Goal: Task Accomplishment & Management: Manage account settings

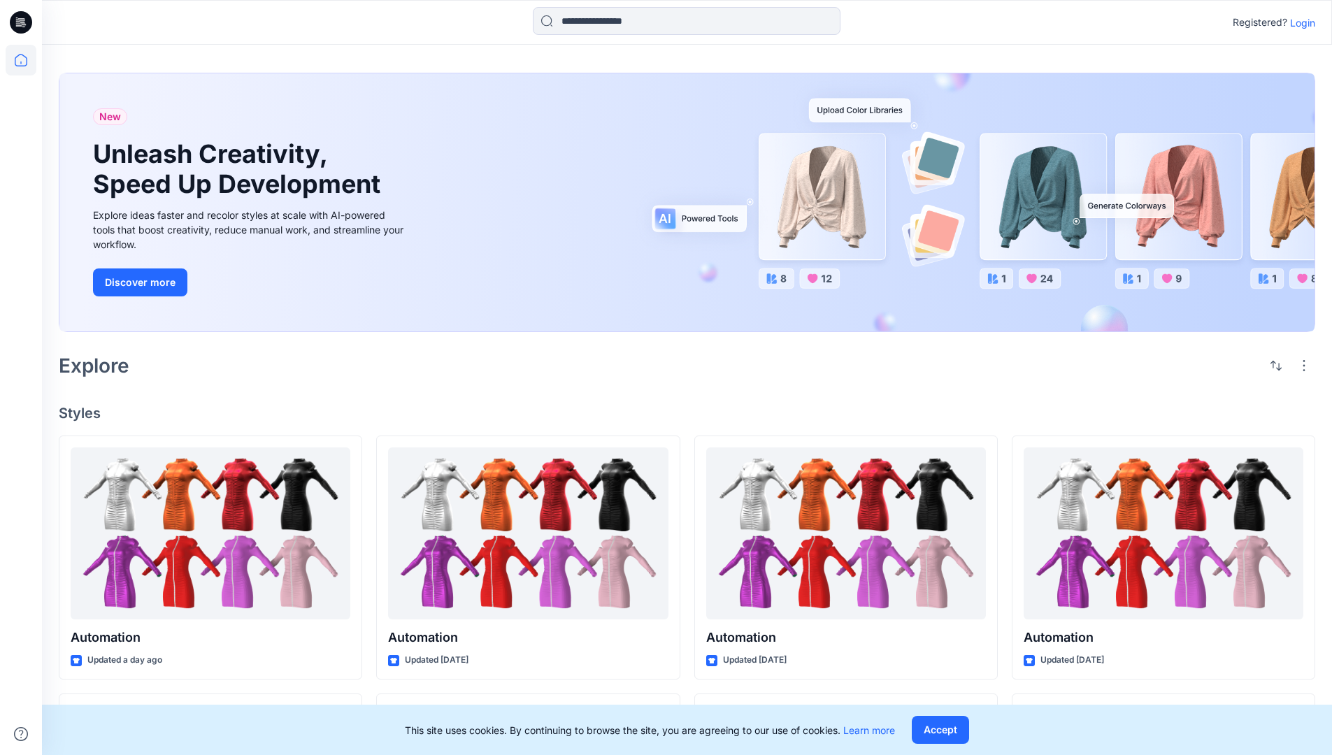
click at [1299, 22] on p "Login" at bounding box center [1302, 22] width 25 height 15
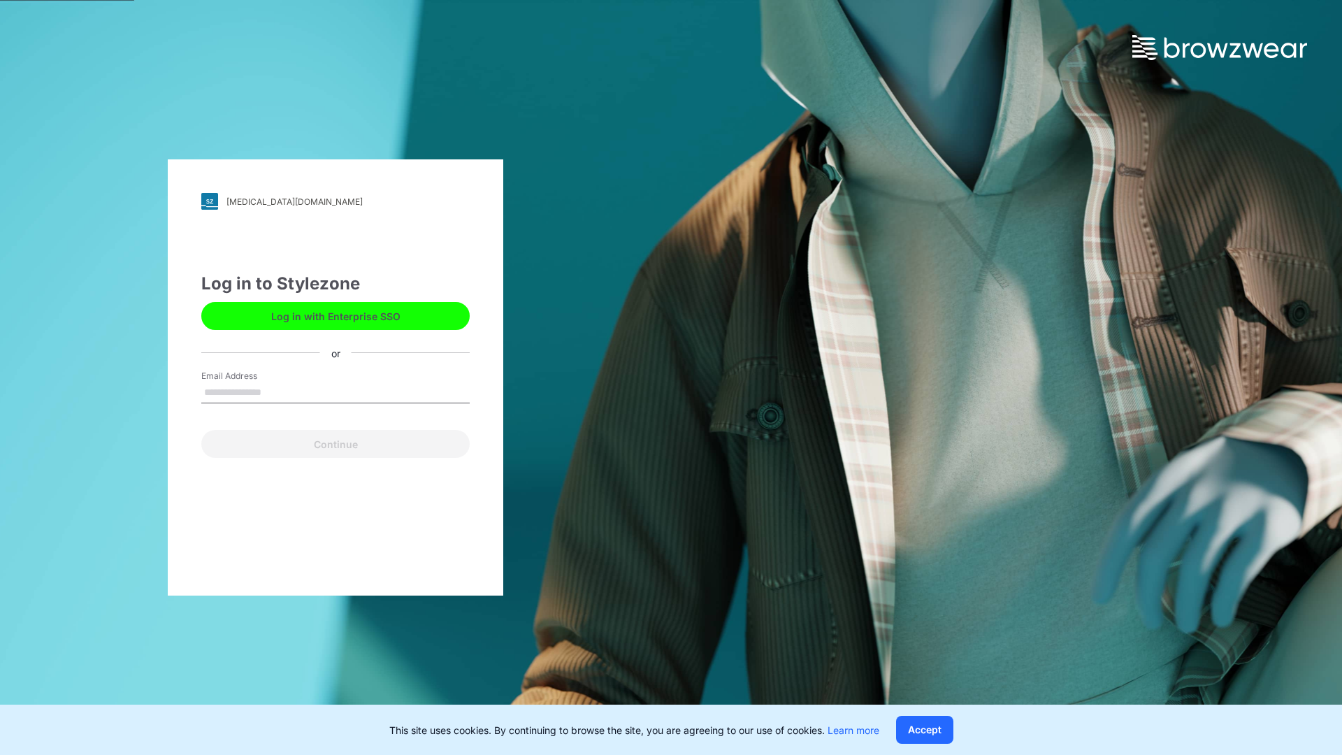
click at [276, 392] on input "Email Address" at bounding box center [335, 392] width 268 height 21
type input "**********"
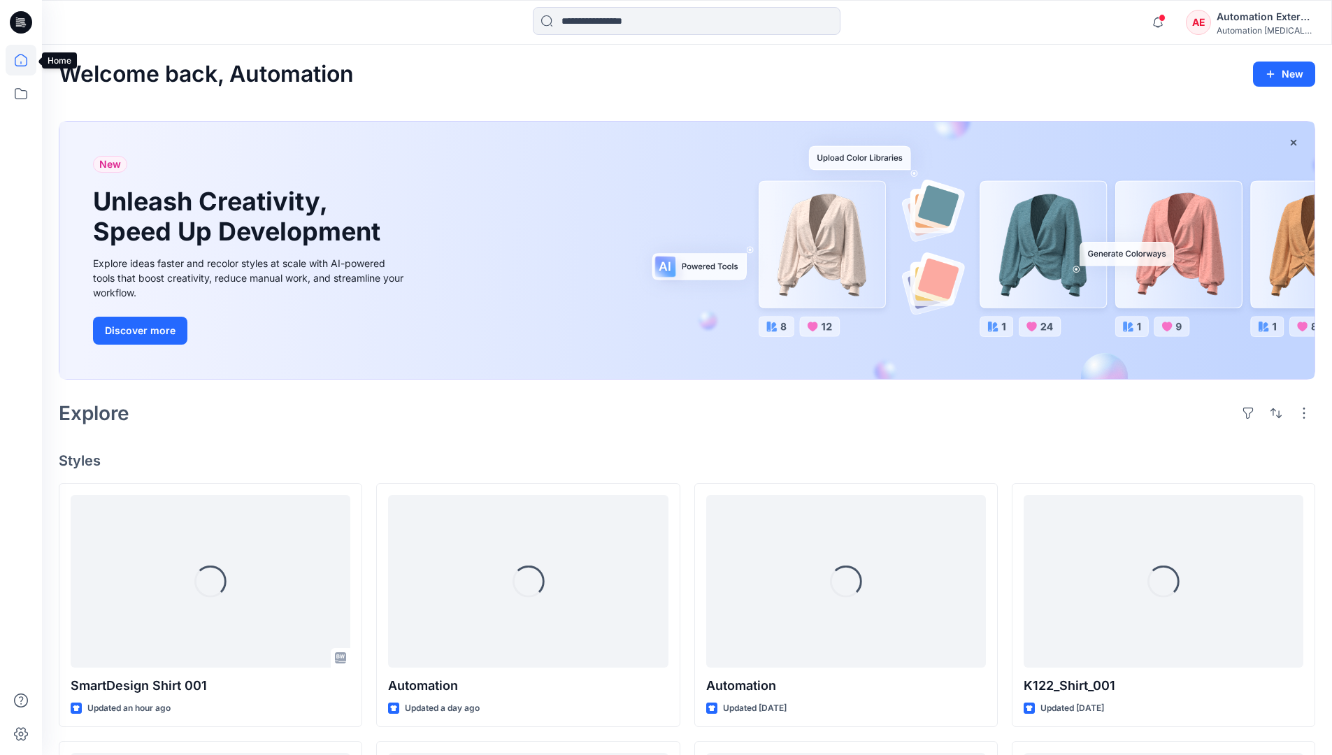
click at [27, 60] on icon at bounding box center [21, 60] width 13 height 13
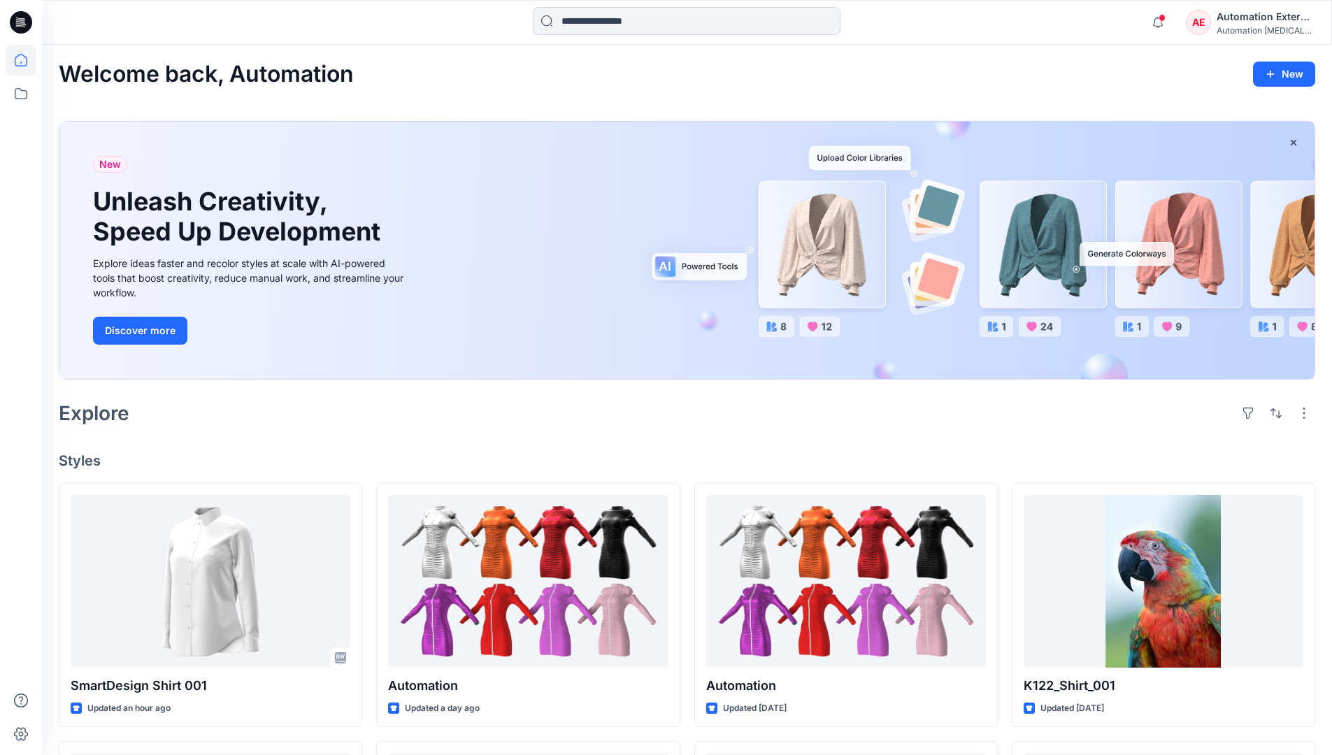
scroll to position [120, 0]
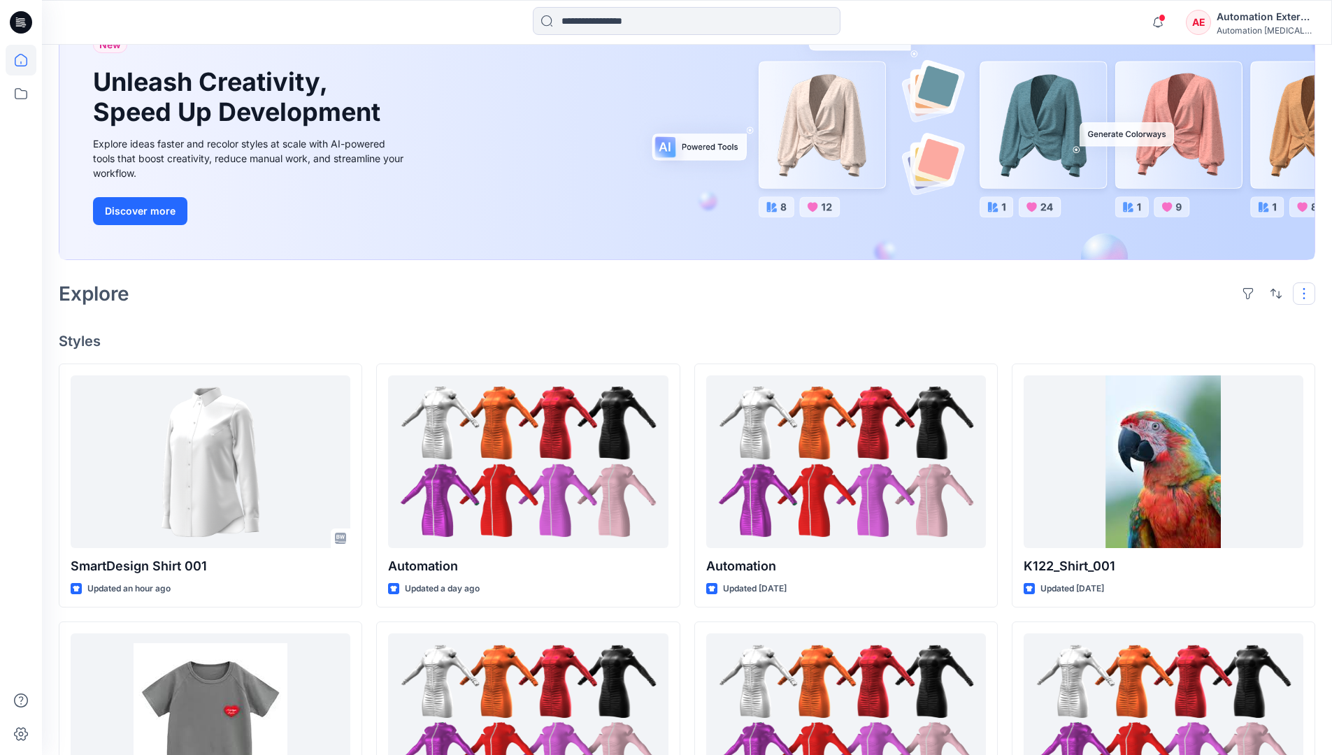
click at [1306, 293] on button "button" at bounding box center [1304, 293] width 22 height 22
click at [1272, 292] on button "button" at bounding box center [1276, 293] width 22 height 22
click at [1214, 322] on p "Last update" at bounding box center [1229, 329] width 88 height 15
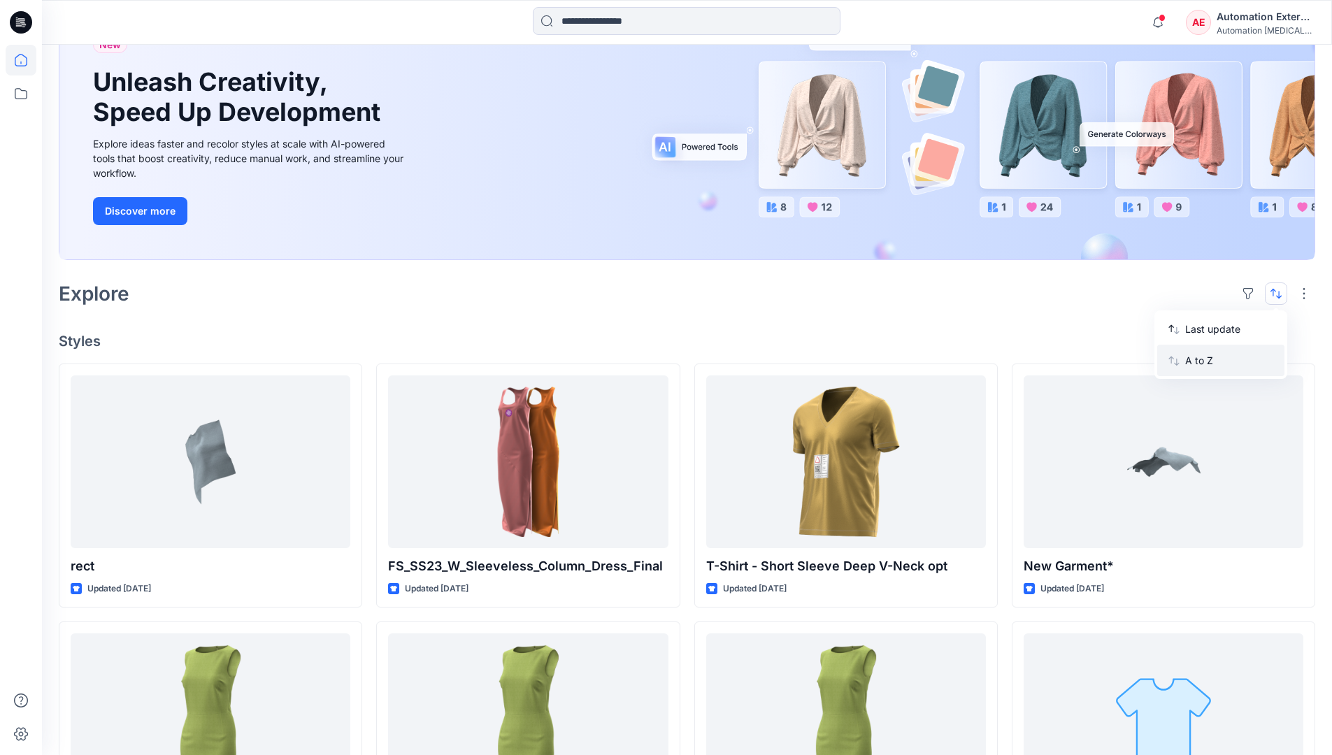
click at [1201, 359] on p "A to Z" at bounding box center [1229, 360] width 88 height 15
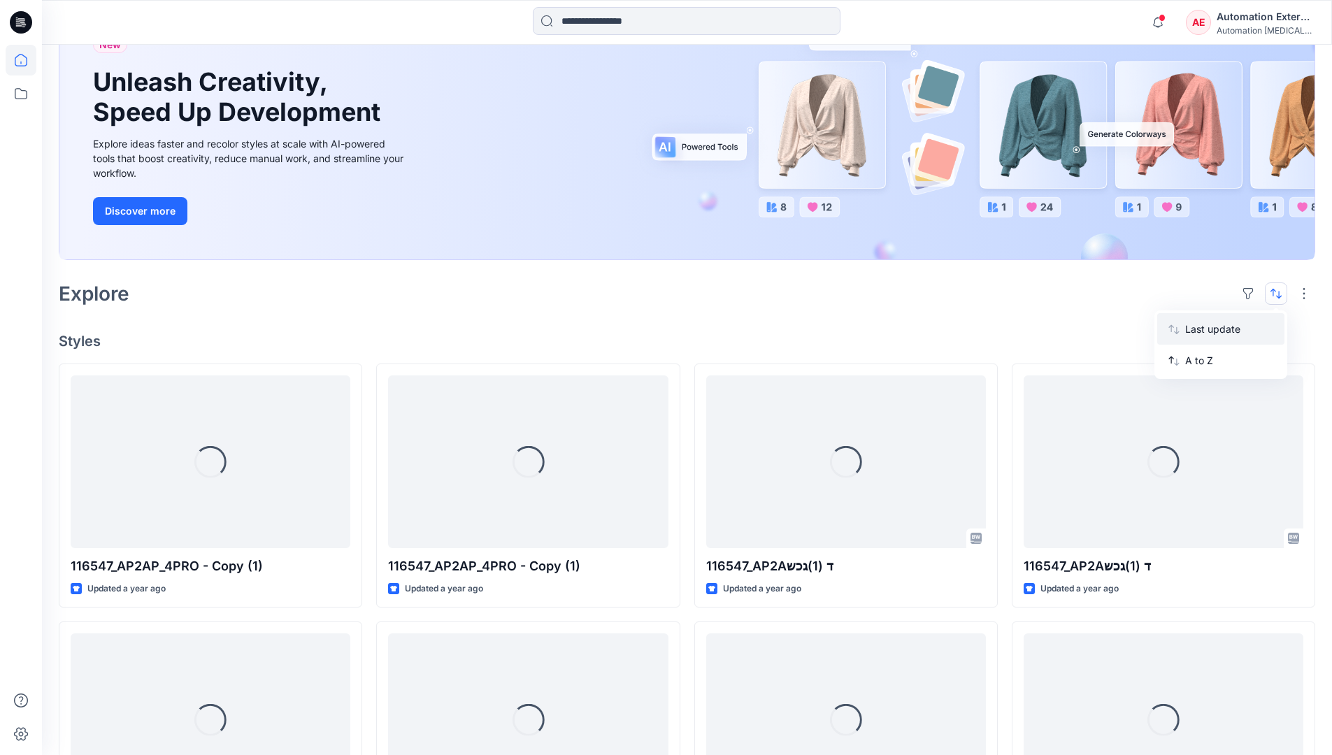
click at [1201, 326] on p "Last update" at bounding box center [1229, 329] width 88 height 15
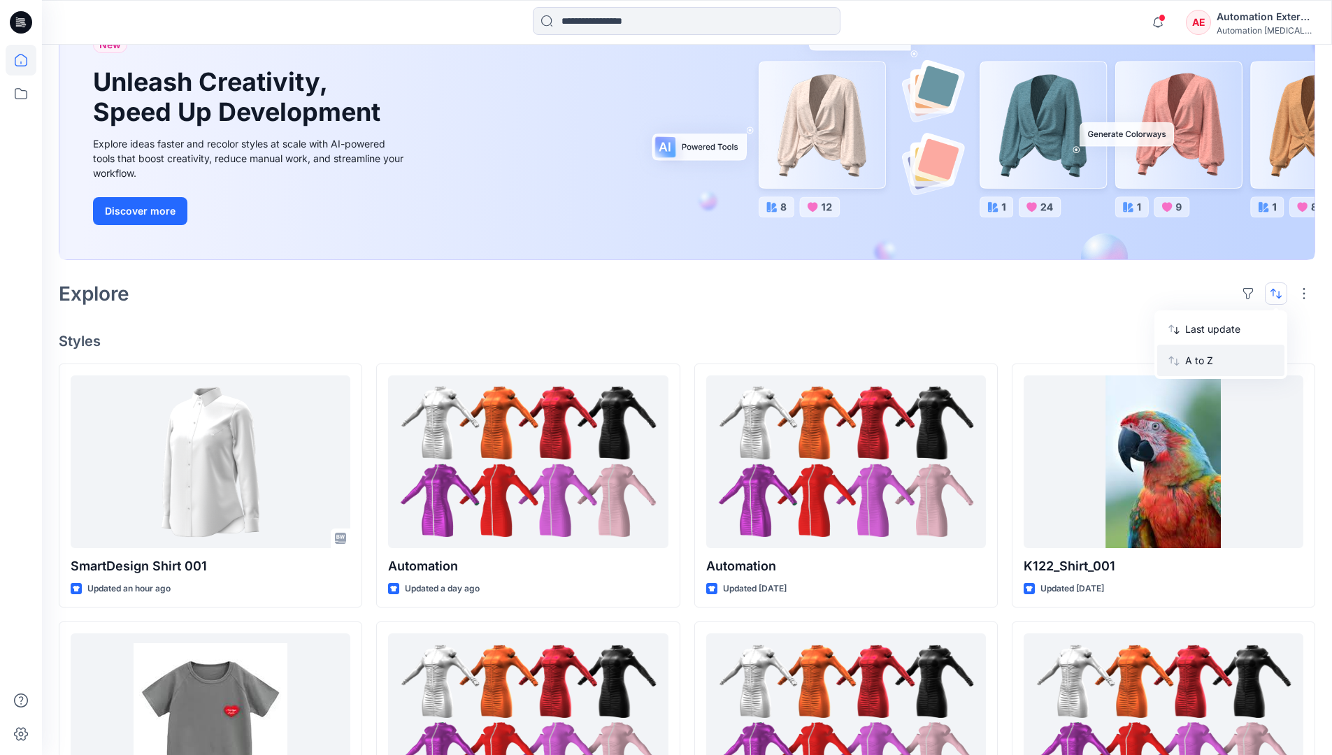
click at [1200, 365] on p "A to Z" at bounding box center [1229, 360] width 88 height 15
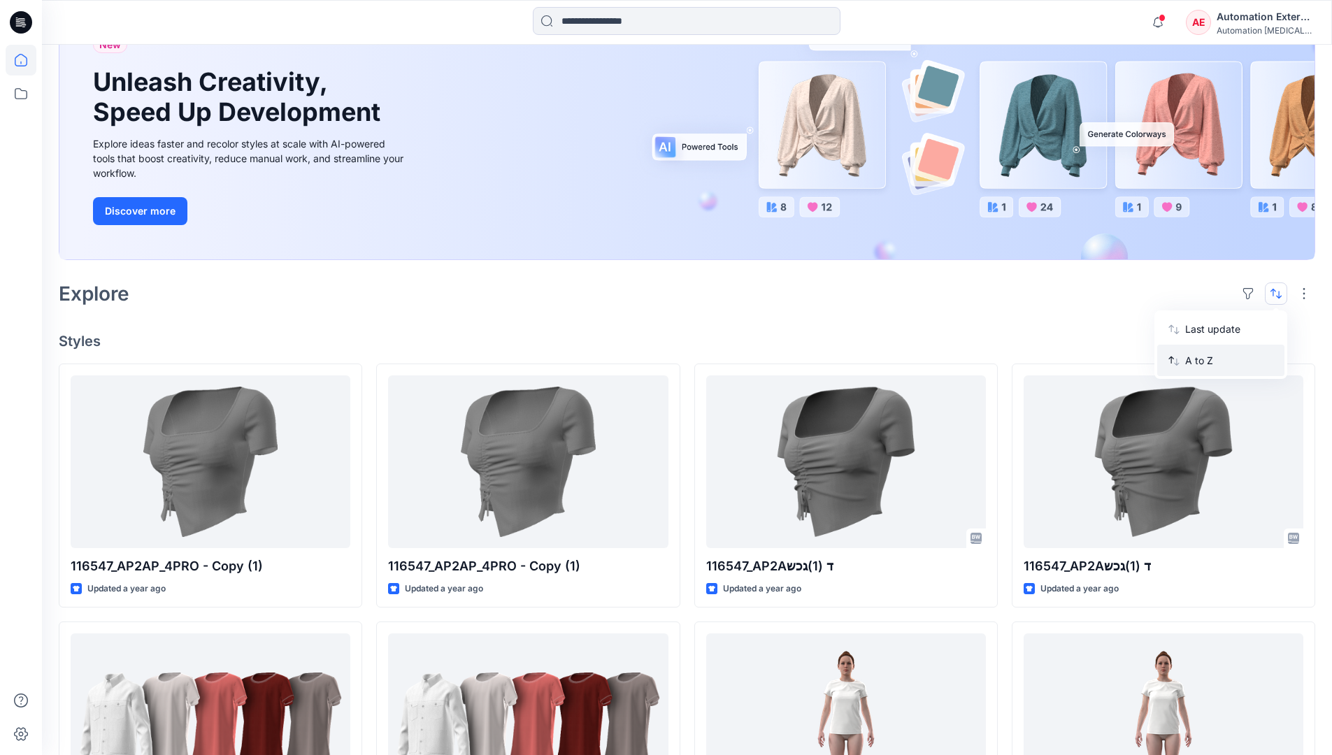
click at [1200, 361] on p "A to Z" at bounding box center [1229, 360] width 88 height 15
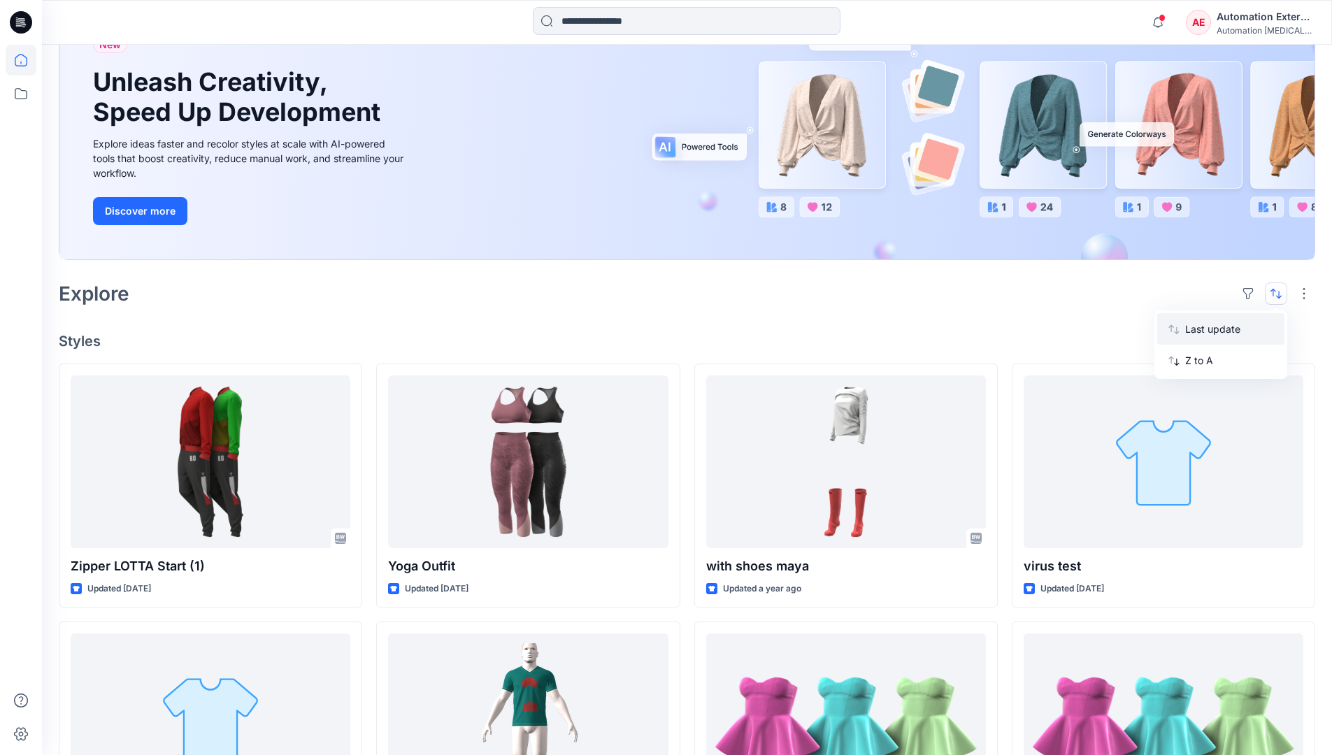
click at [1200, 333] on p "Last update" at bounding box center [1229, 329] width 88 height 15
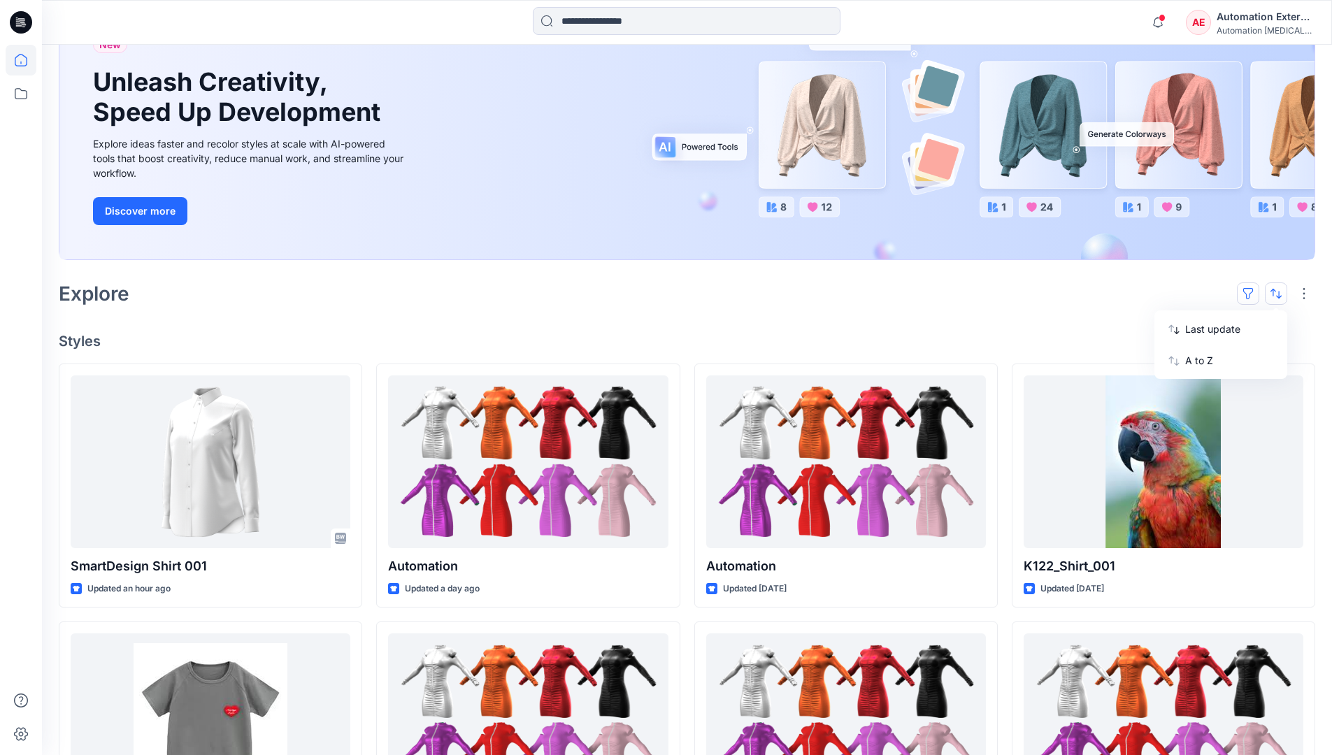
click at [1254, 292] on button "button" at bounding box center [1248, 293] width 22 height 22
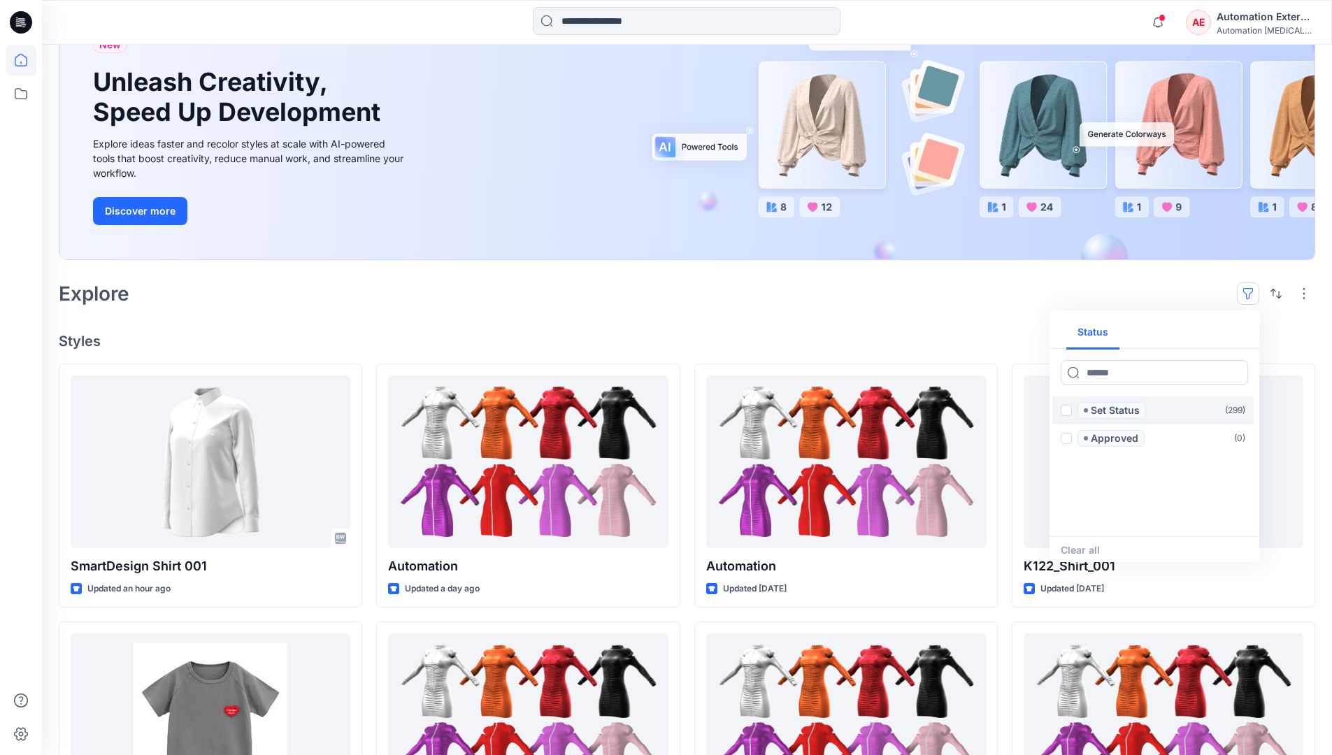
click at [1066, 412] on span at bounding box center [1066, 410] width 11 height 11
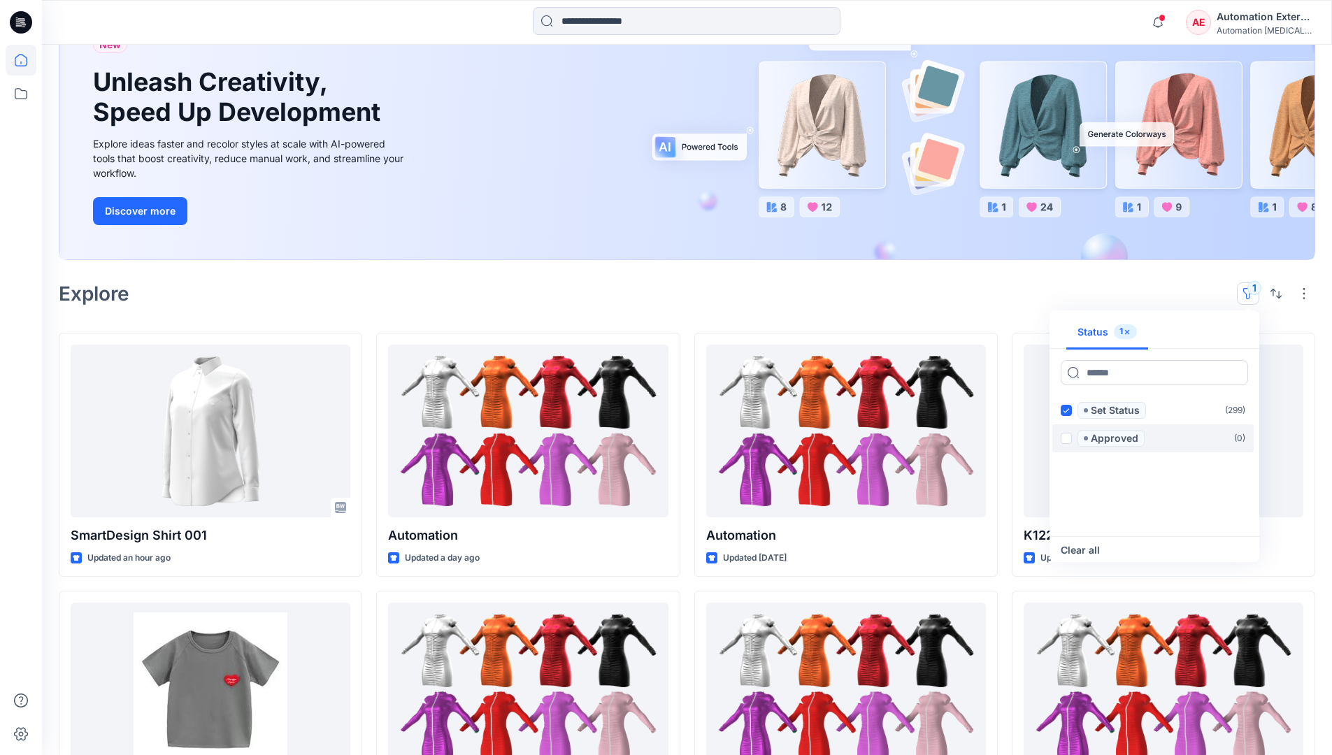
click at [1068, 436] on span at bounding box center [1066, 438] width 11 height 11
click at [1066, 411] on icon at bounding box center [1066, 410] width 6 height 5
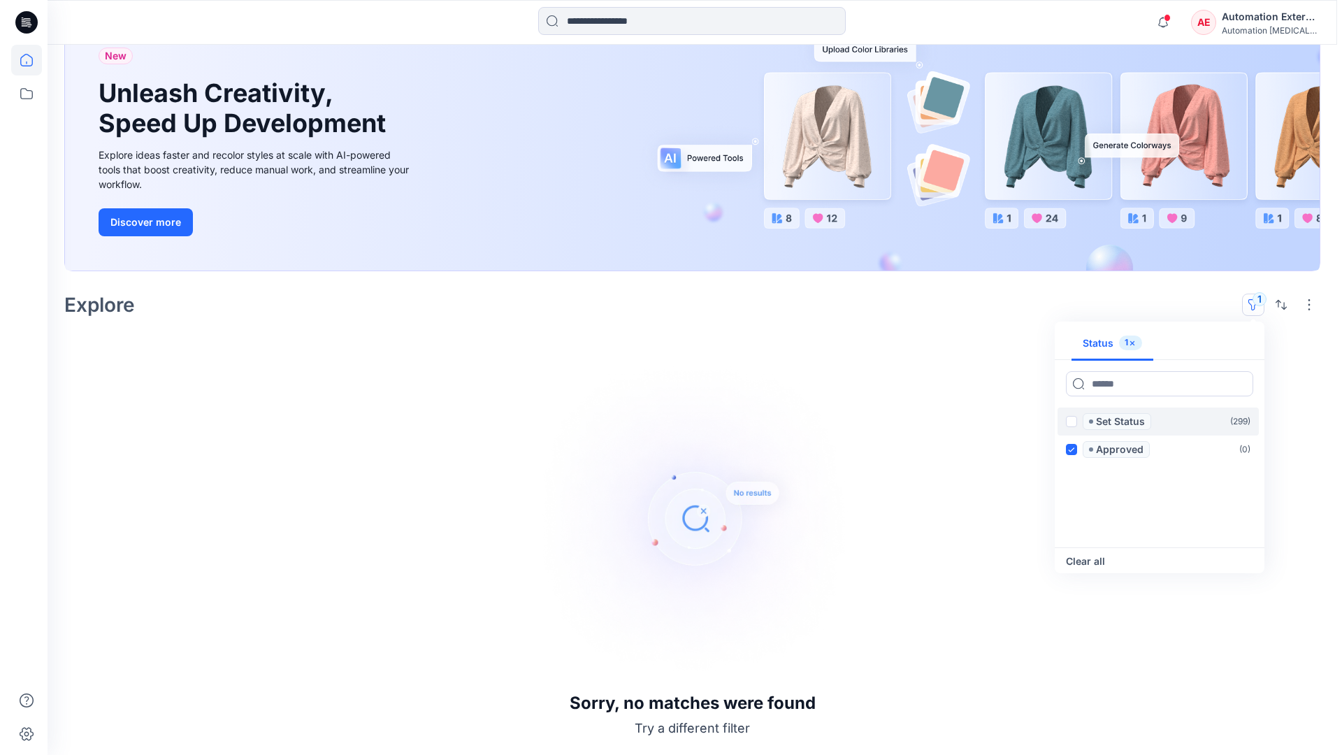
scroll to position [108, 0]
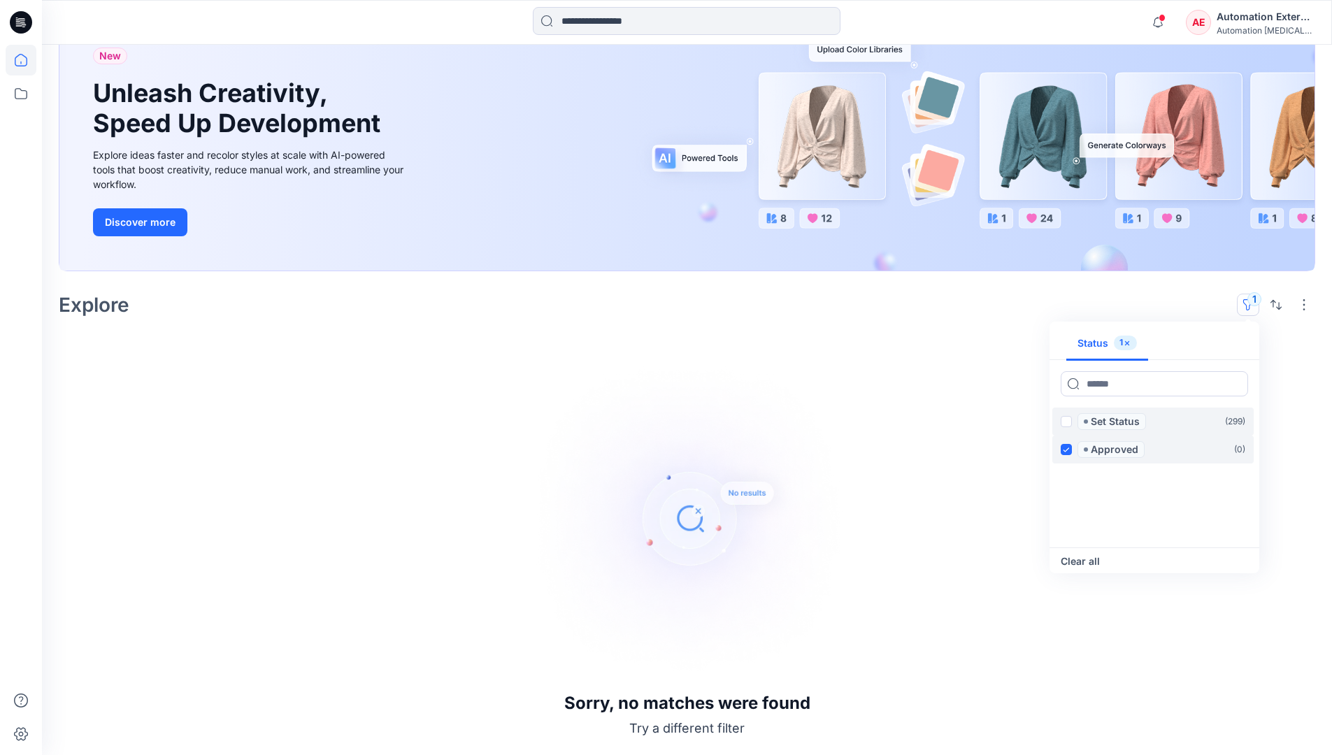
click at [1067, 448] on icon at bounding box center [1066, 449] width 6 height 5
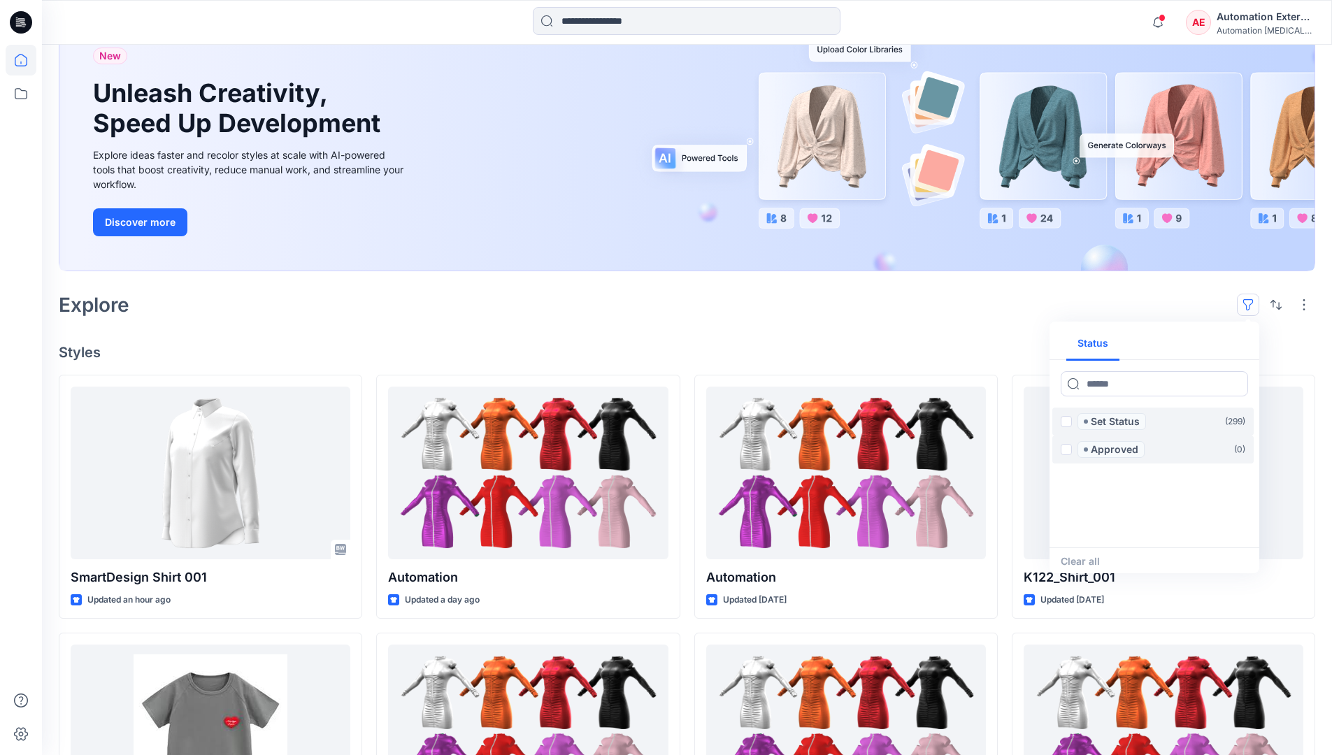
click at [1205, 345] on div "Status" at bounding box center [1154, 343] width 210 height 33
click at [1102, 343] on button "Status" at bounding box center [1092, 344] width 53 height 34
click at [1112, 387] on input at bounding box center [1154, 383] width 187 height 25
type input "******"
click at [1118, 423] on p "Set Status" at bounding box center [1115, 421] width 49 height 17
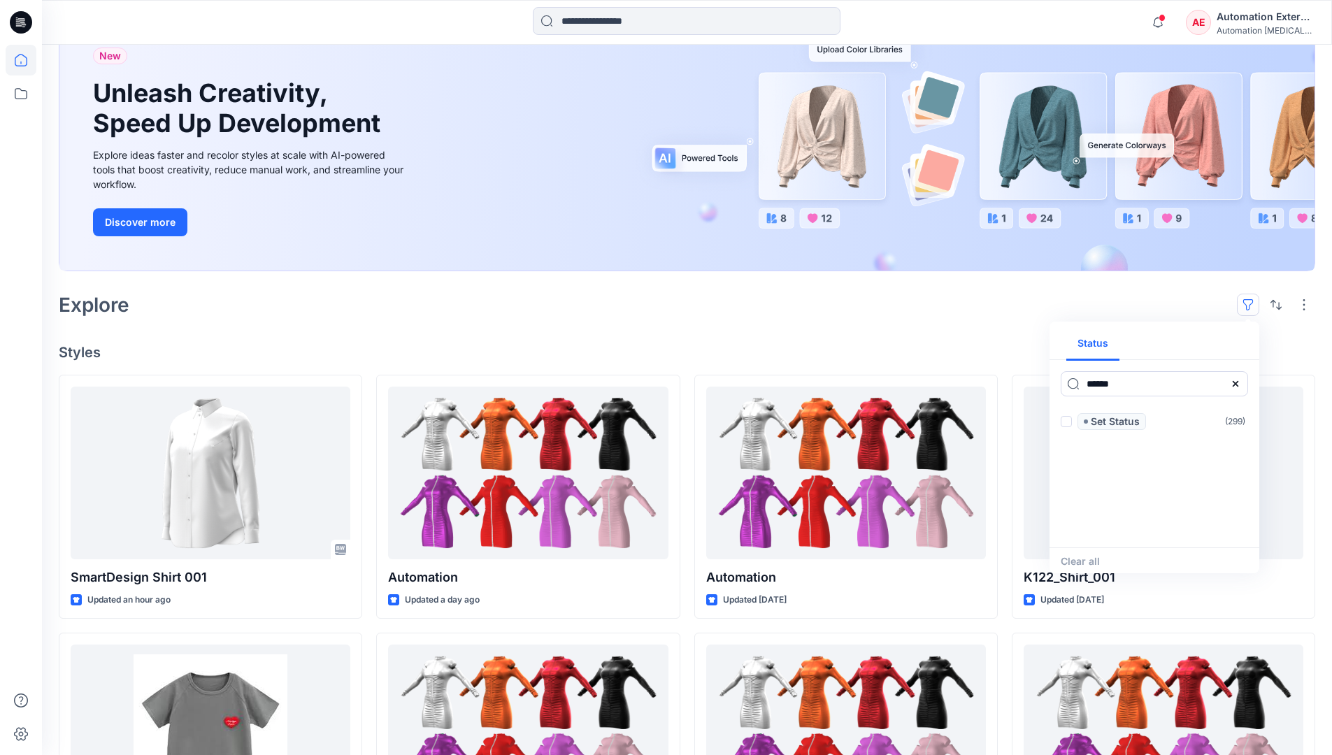
click at [1240, 388] on icon at bounding box center [1235, 383] width 11 height 11
click at [1102, 349] on button "Status" at bounding box center [1092, 344] width 53 height 34
click at [1114, 422] on p "Set Status" at bounding box center [1115, 421] width 49 height 17
click at [1069, 423] on span at bounding box center [1066, 421] width 11 height 11
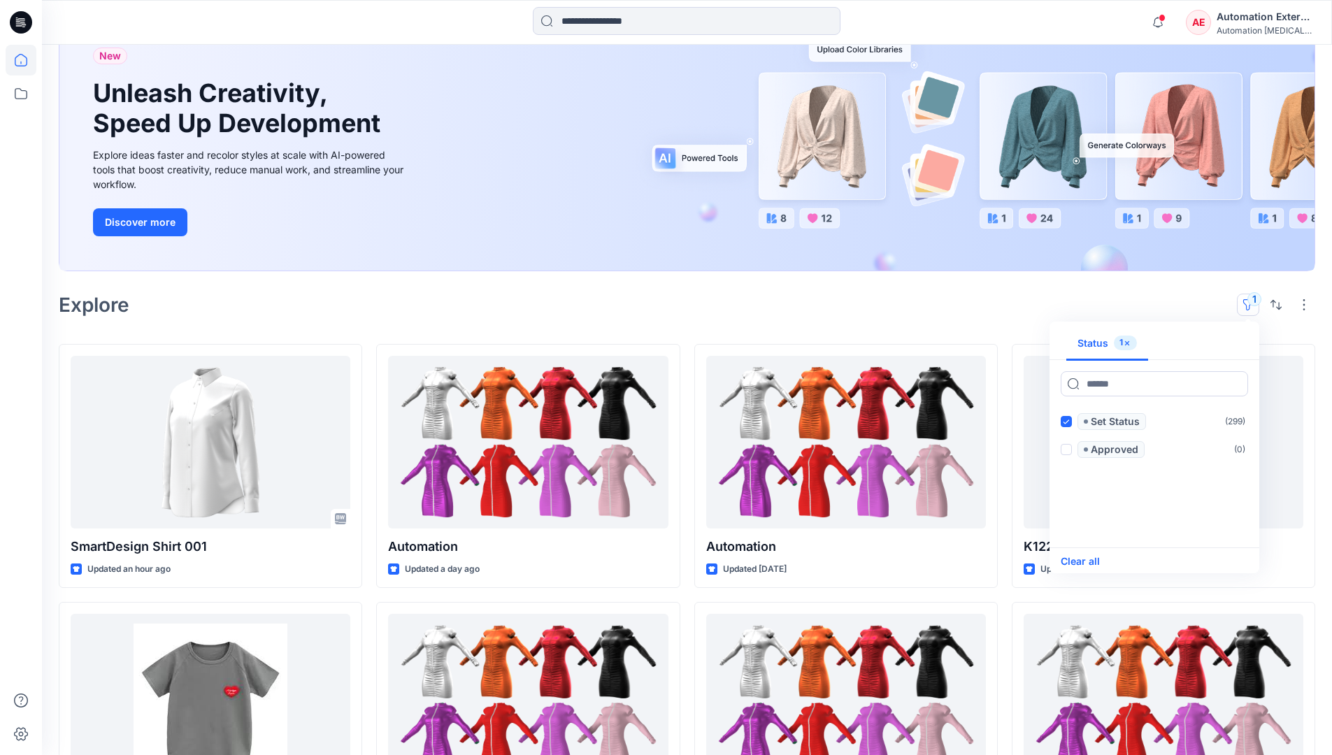
click at [1091, 561] on button "Clear all" at bounding box center [1080, 561] width 39 height 17
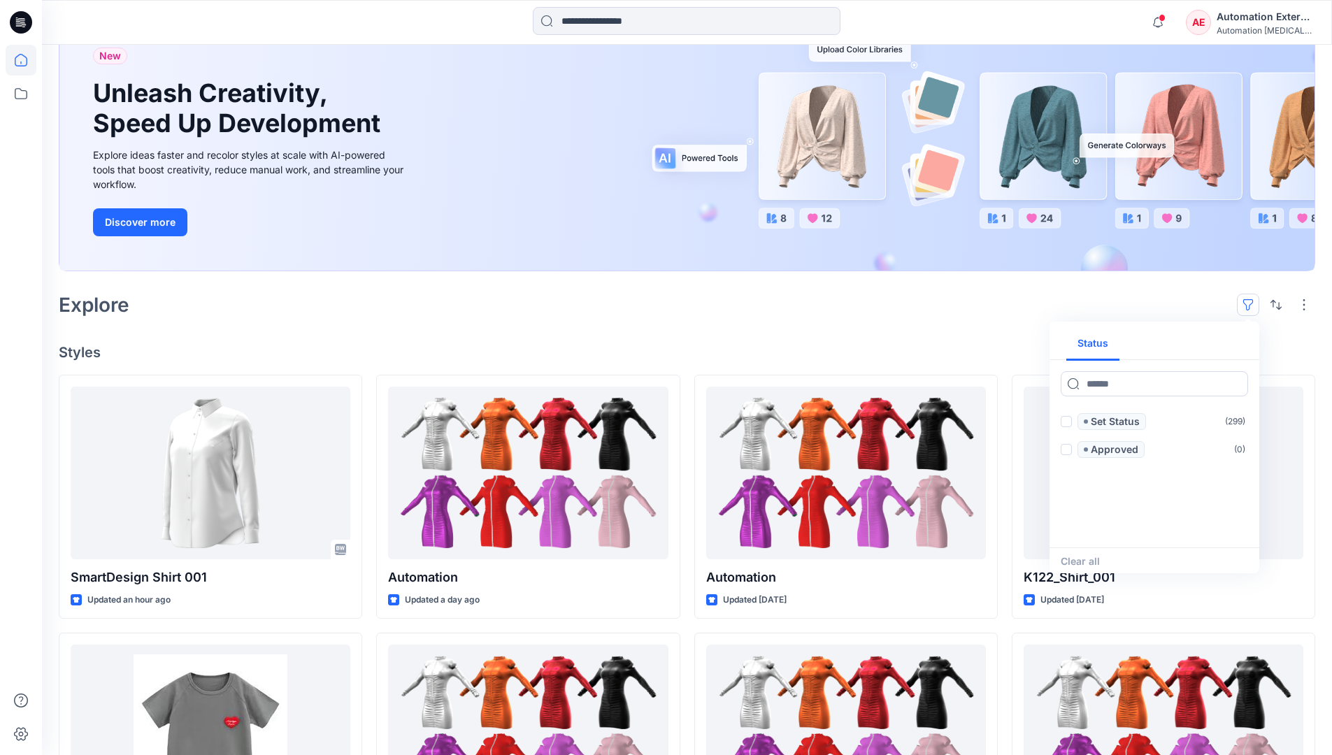
click at [1251, 300] on button "button" at bounding box center [1248, 305] width 22 height 22
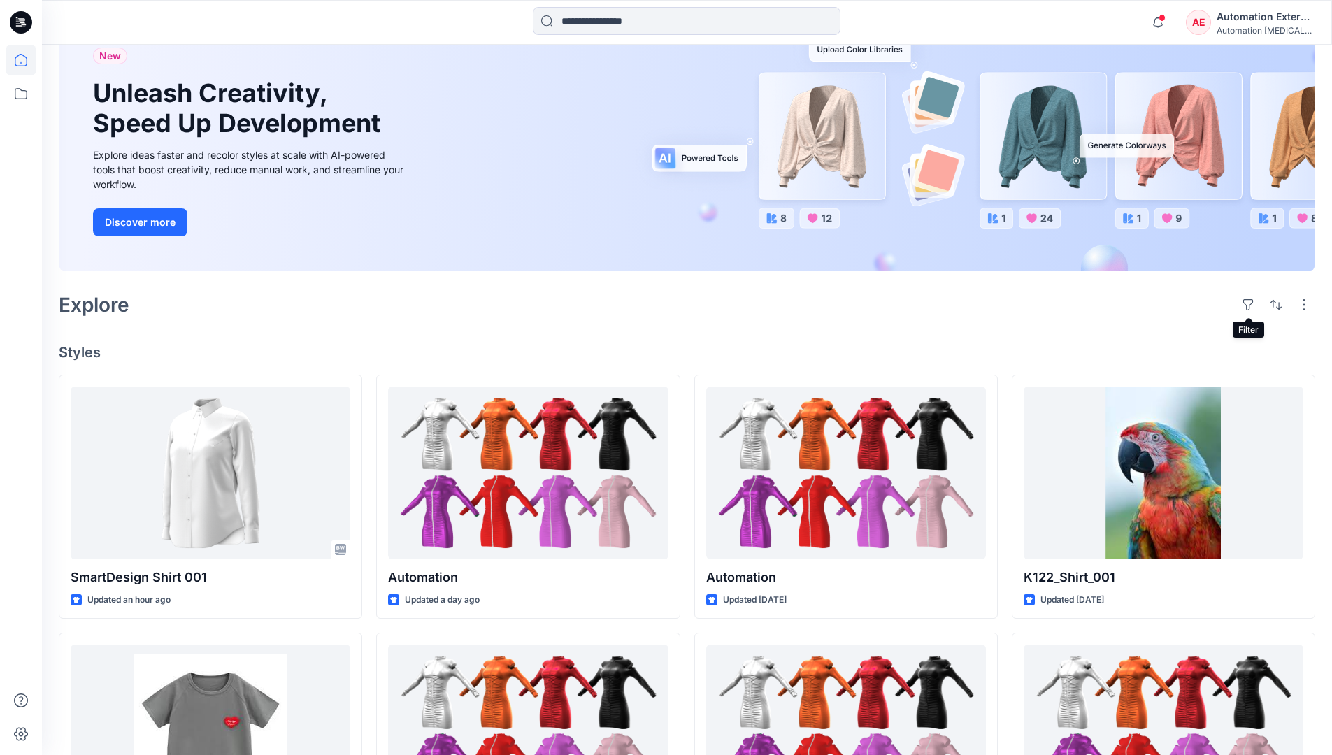
click at [1266, 22] on div "Automation External" at bounding box center [1265, 16] width 98 height 17
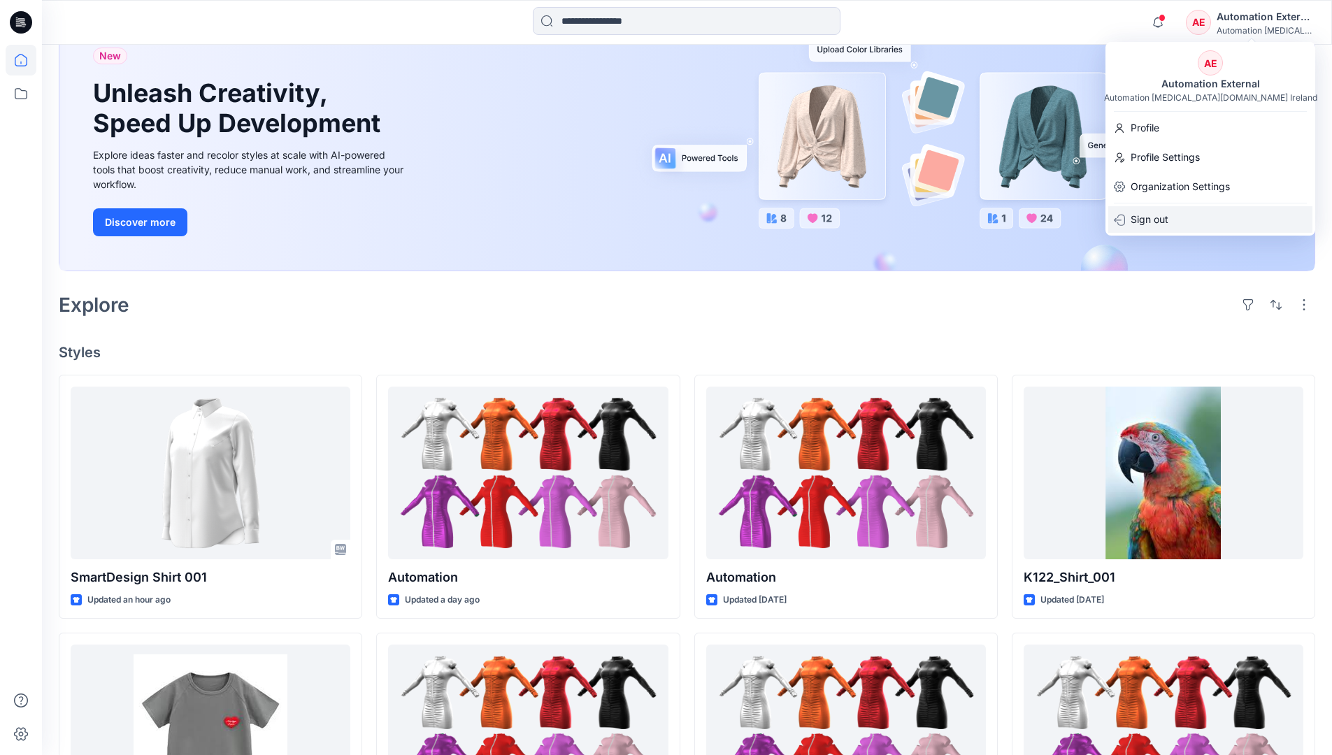
click at [1176, 217] on div "Sign out" at bounding box center [1210, 219] width 204 height 27
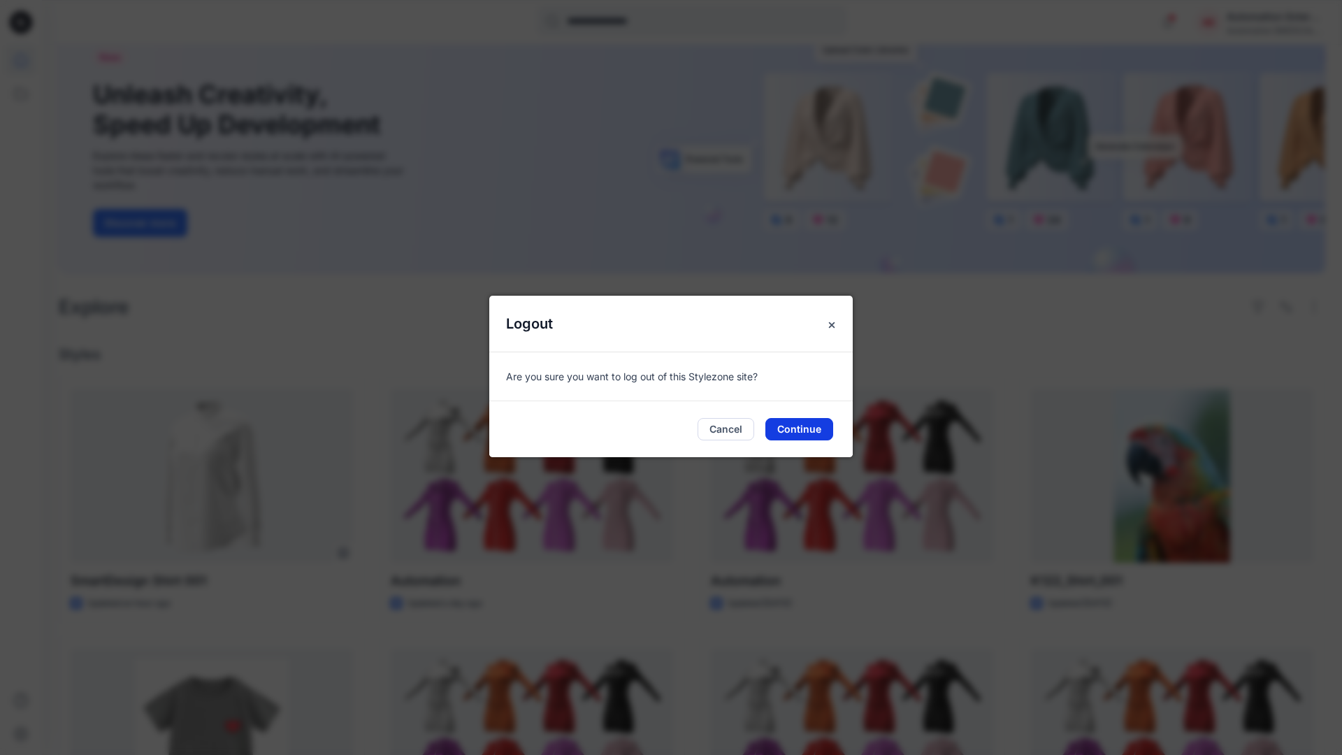
click at [808, 424] on button "Continue" at bounding box center [800, 429] width 68 height 22
